Goal: Task Accomplishment & Management: Use online tool/utility

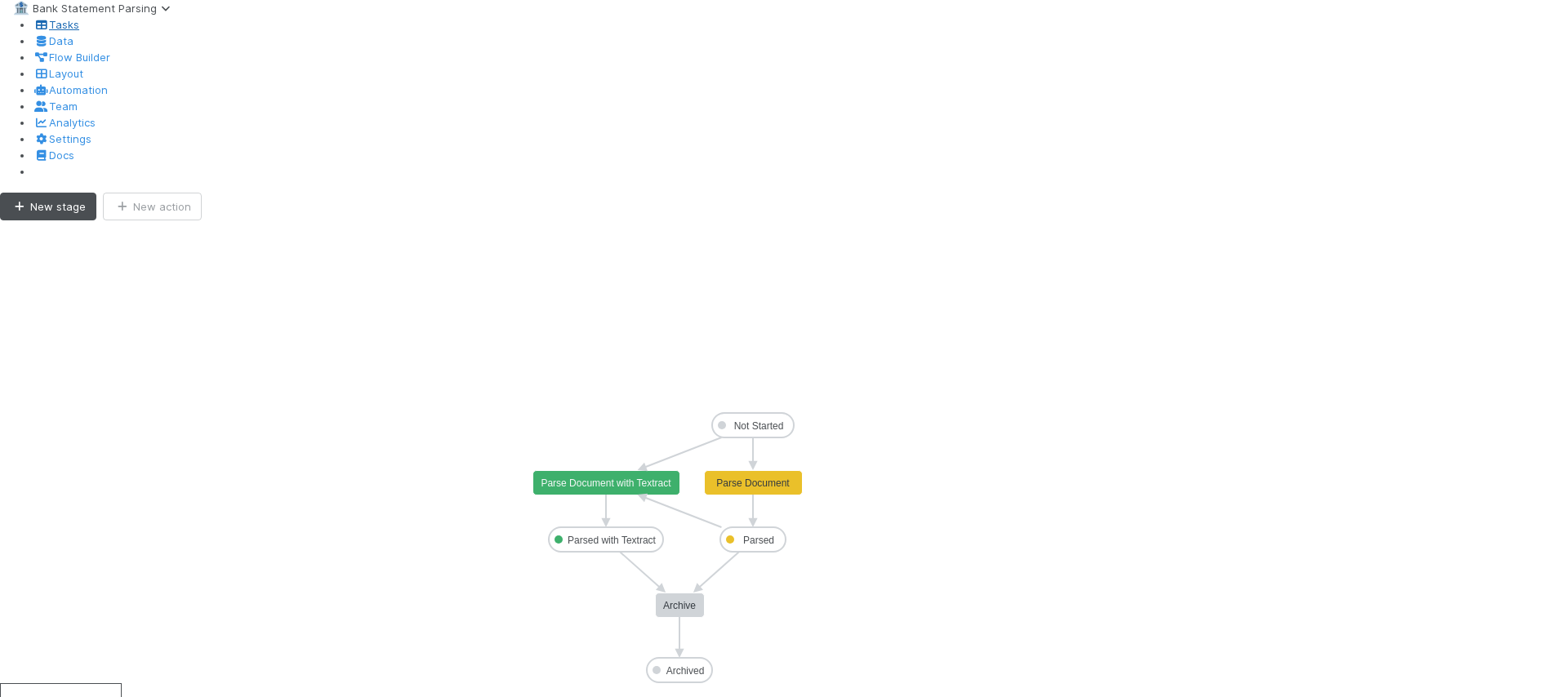
click at [51, 31] on span "Tasks" at bounding box center [56, 24] width 47 height 13
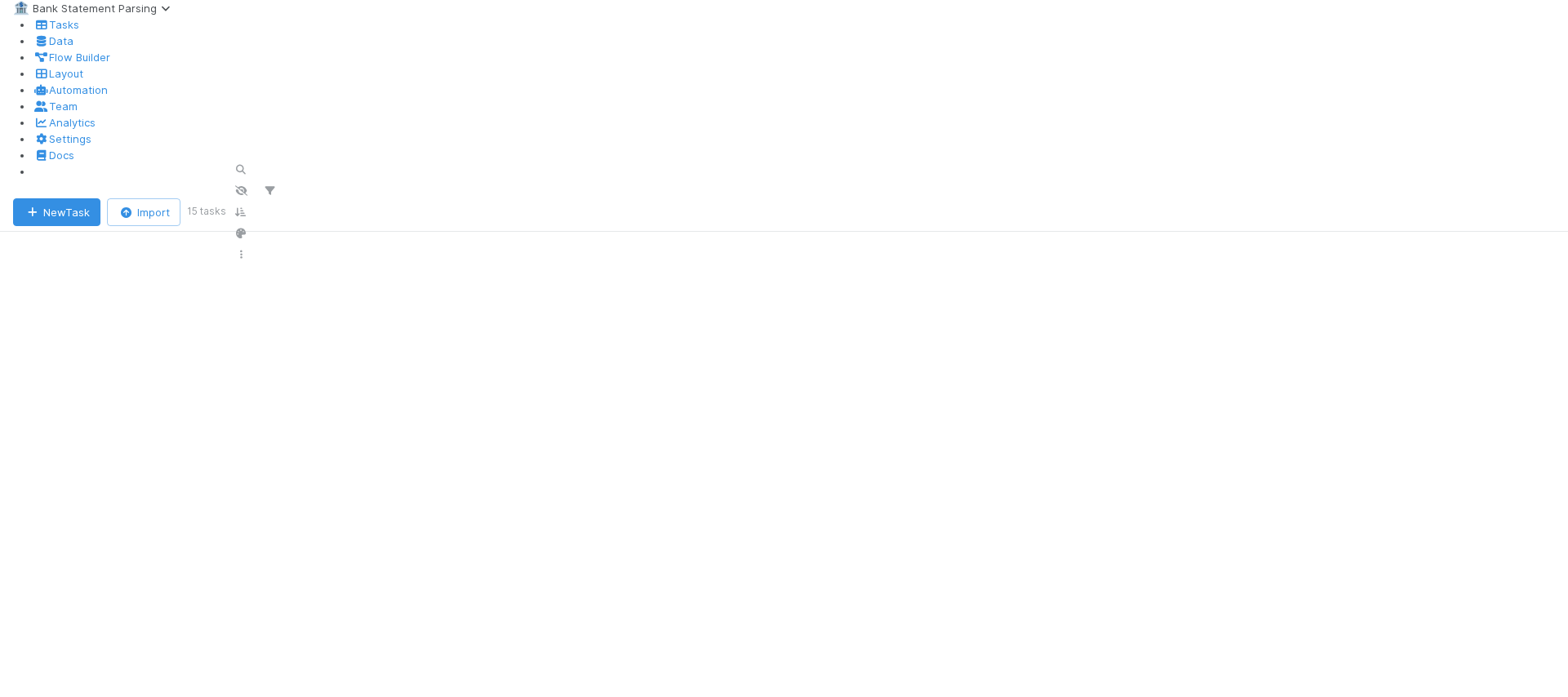
scroll to position [516, 1511]
checkbox input "true"
click at [237, 206] on span "Bulk Actions (15)" at bounding box center [244, 212] width 94 height 13
click at [474, 119] on div "Assign to Update data Move to stage Archive Delete" at bounding box center [784, 348] width 1568 height 697
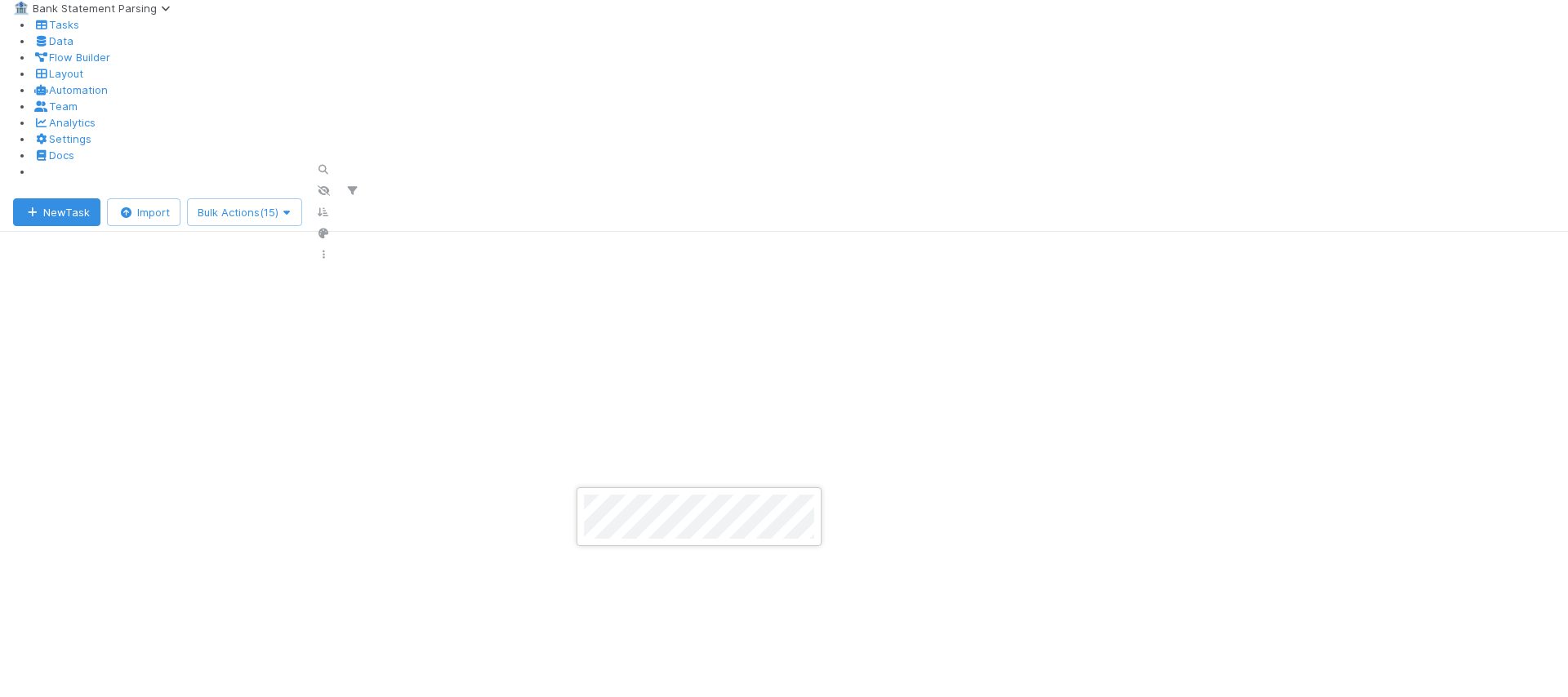
click at [840, 513] on div at bounding box center [784, 348] width 1568 height 697
